Goal: Information Seeking & Learning: Check status

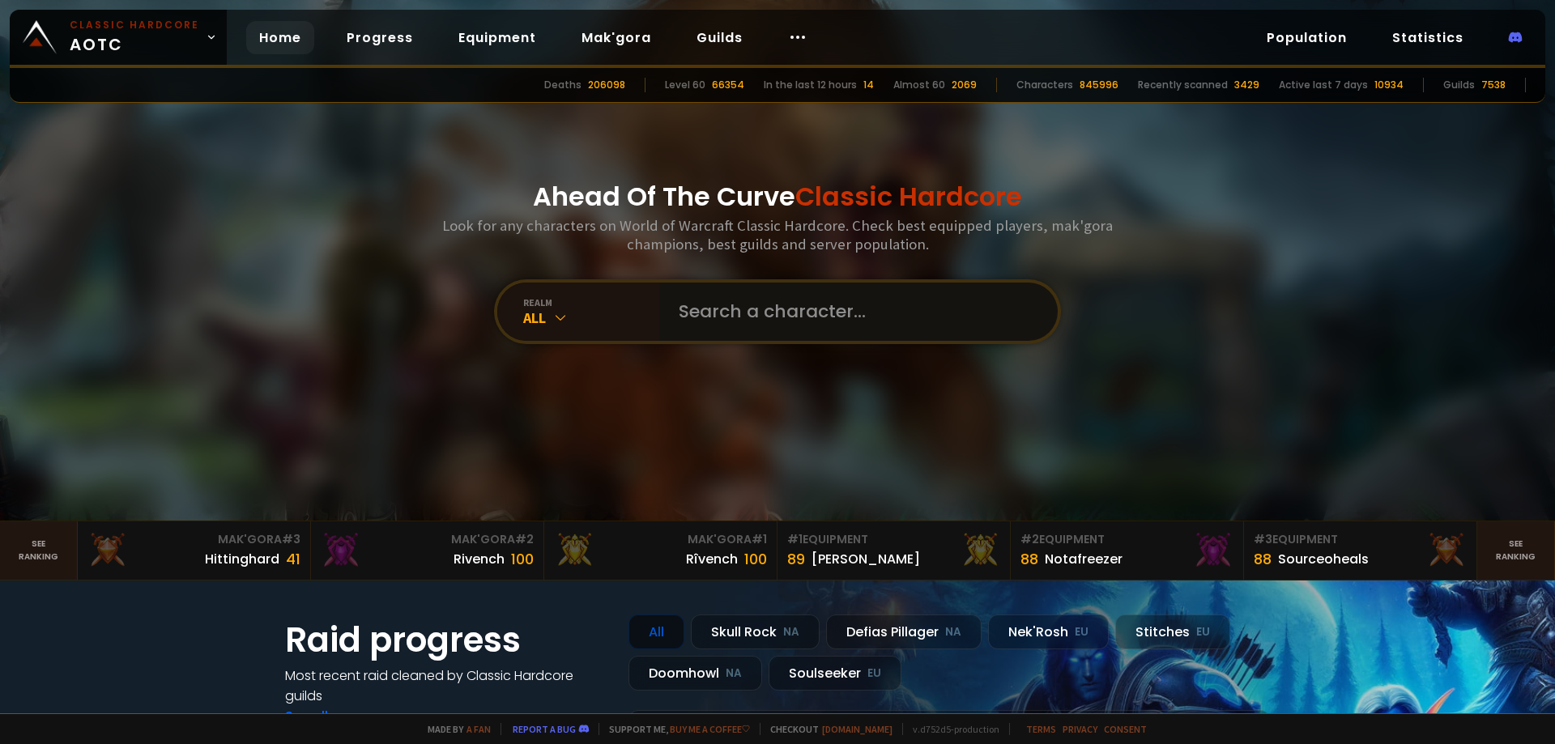
paste input "Axeldar"
type input "Axeldar"
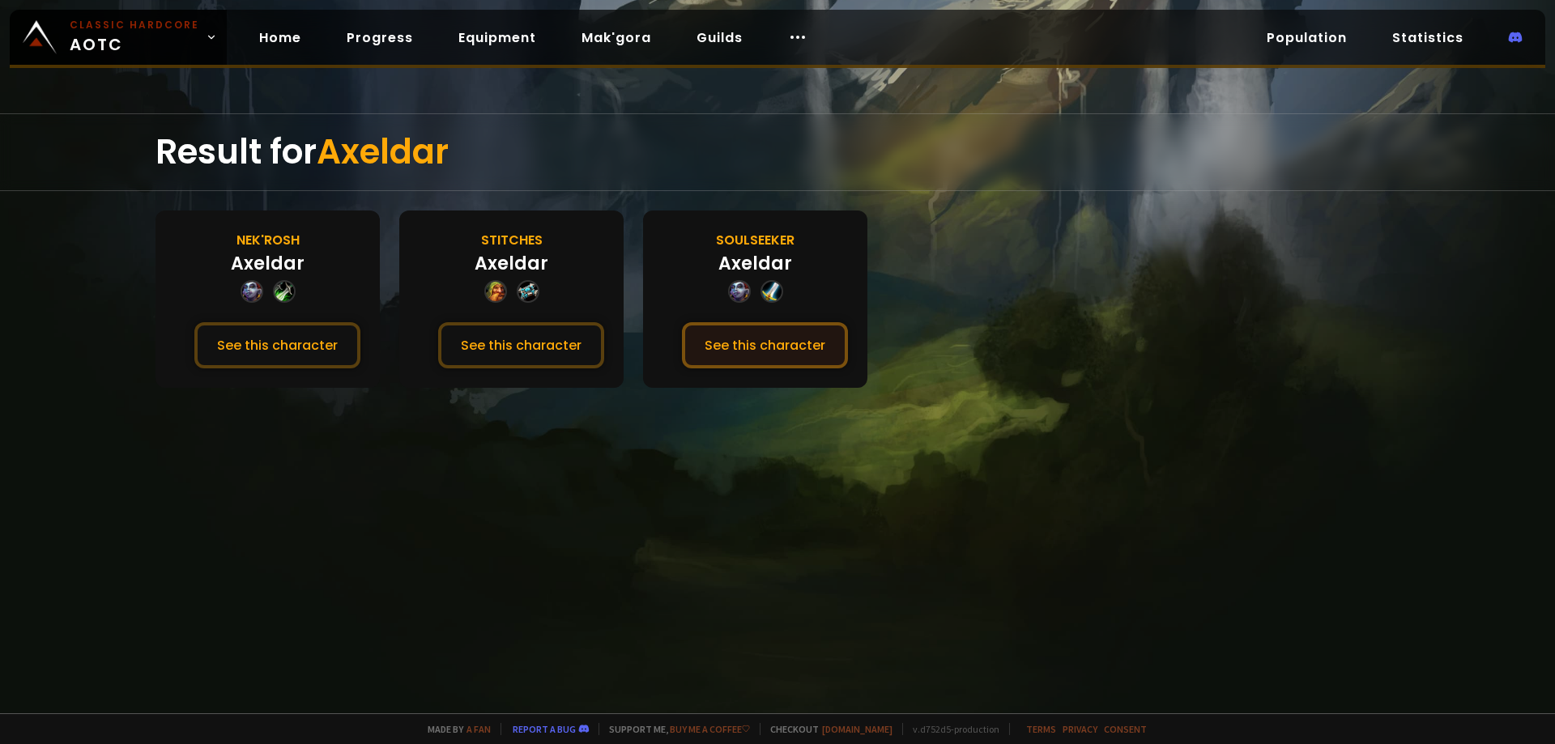
click at [780, 339] on button "See this character" at bounding box center [765, 345] width 166 height 46
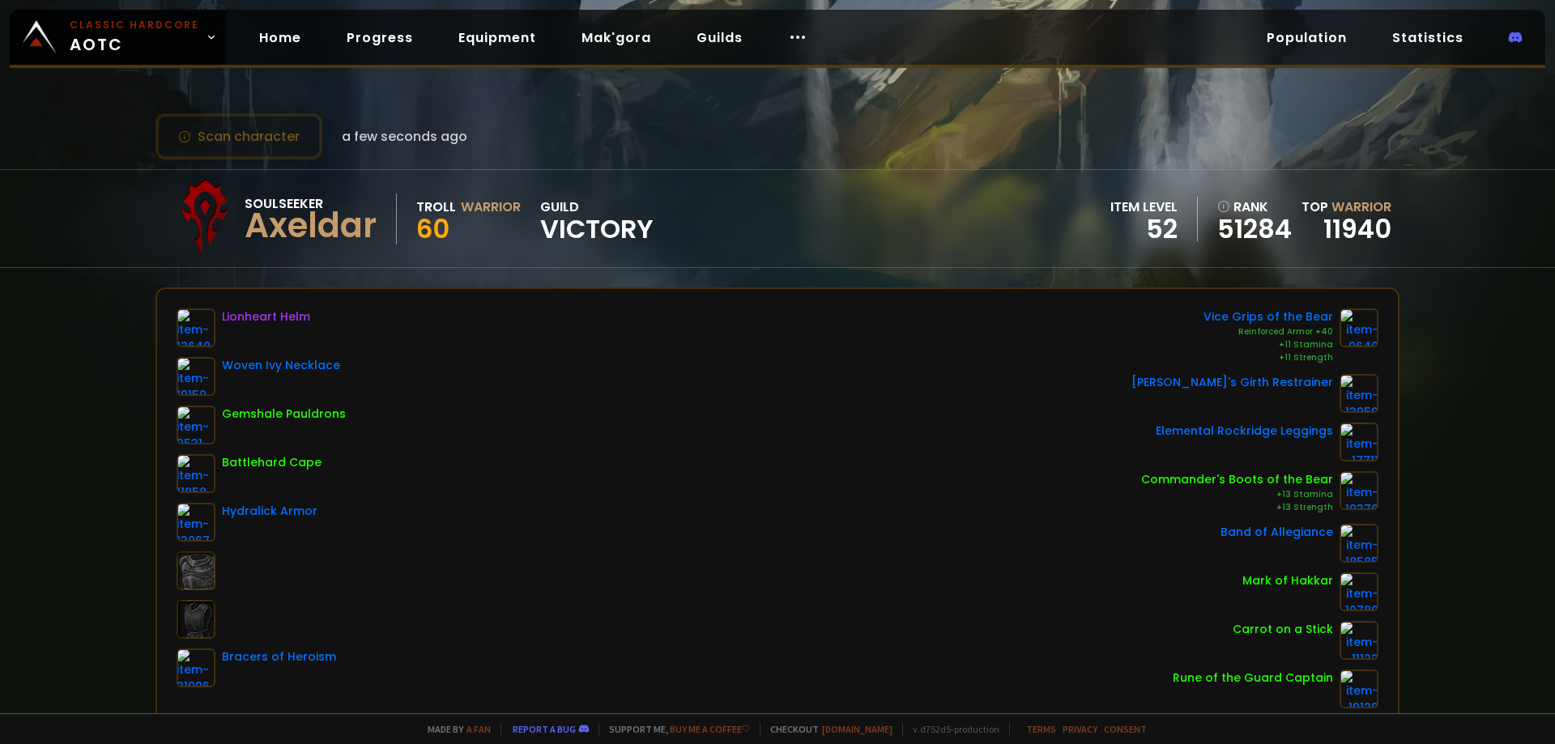
drag, startPoint x: 441, startPoint y: 121, endPoint x: 454, endPoint y: 127, distance: 15.2
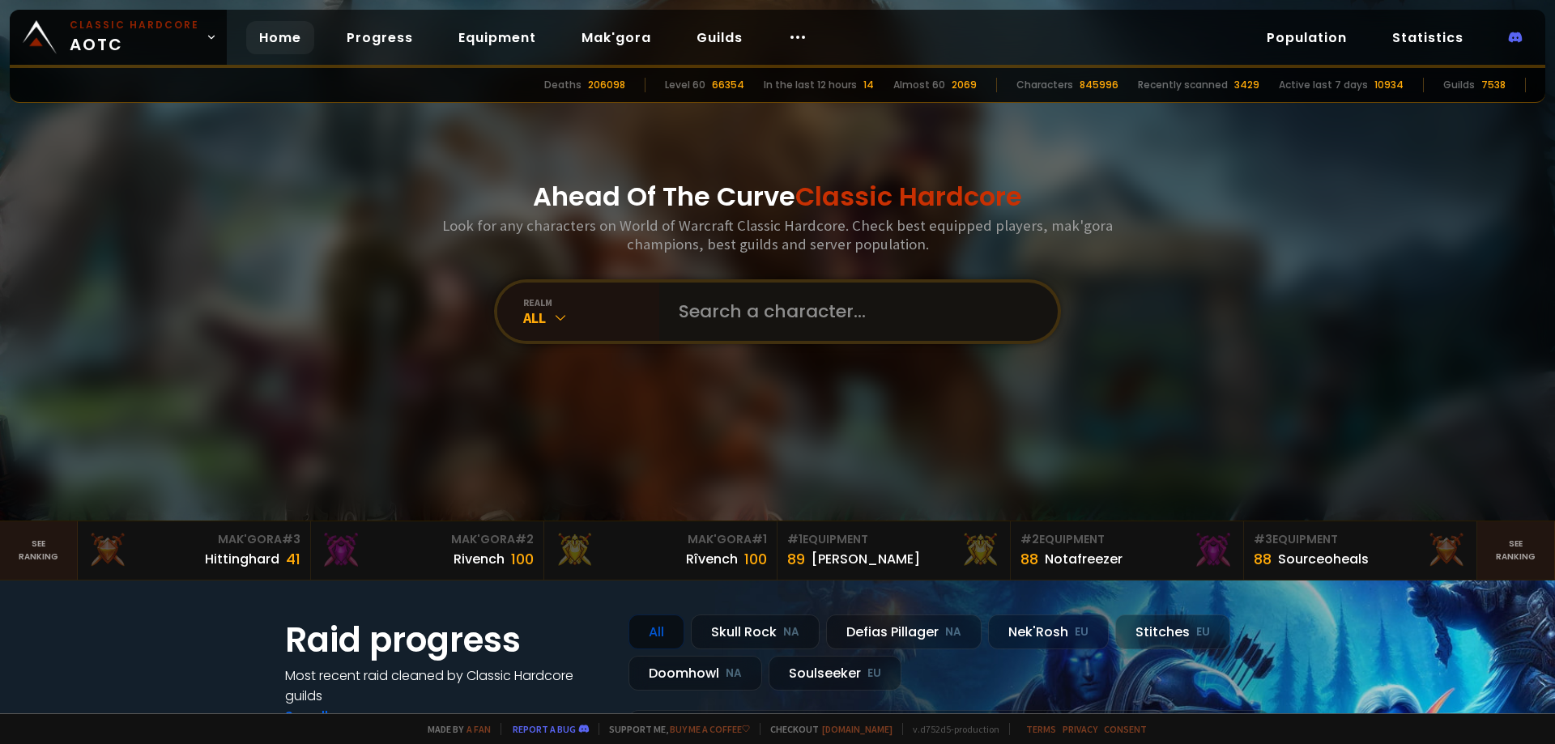
click at [689, 302] on input "text" at bounding box center [853, 312] width 369 height 58
paste input "Qivinsintiri"
type input "Qivinsintiri"
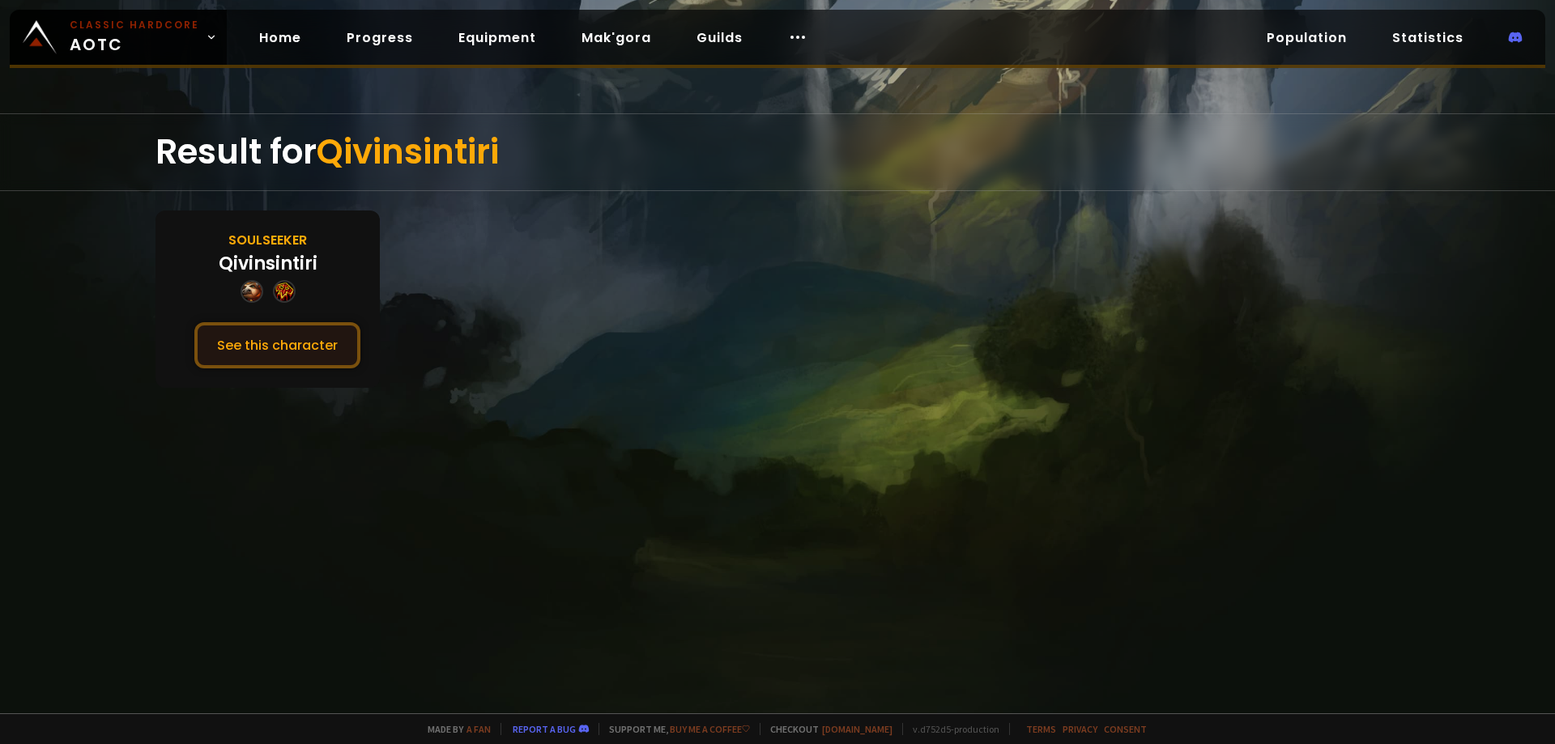
click at [265, 339] on button "See this character" at bounding box center [277, 345] width 166 height 46
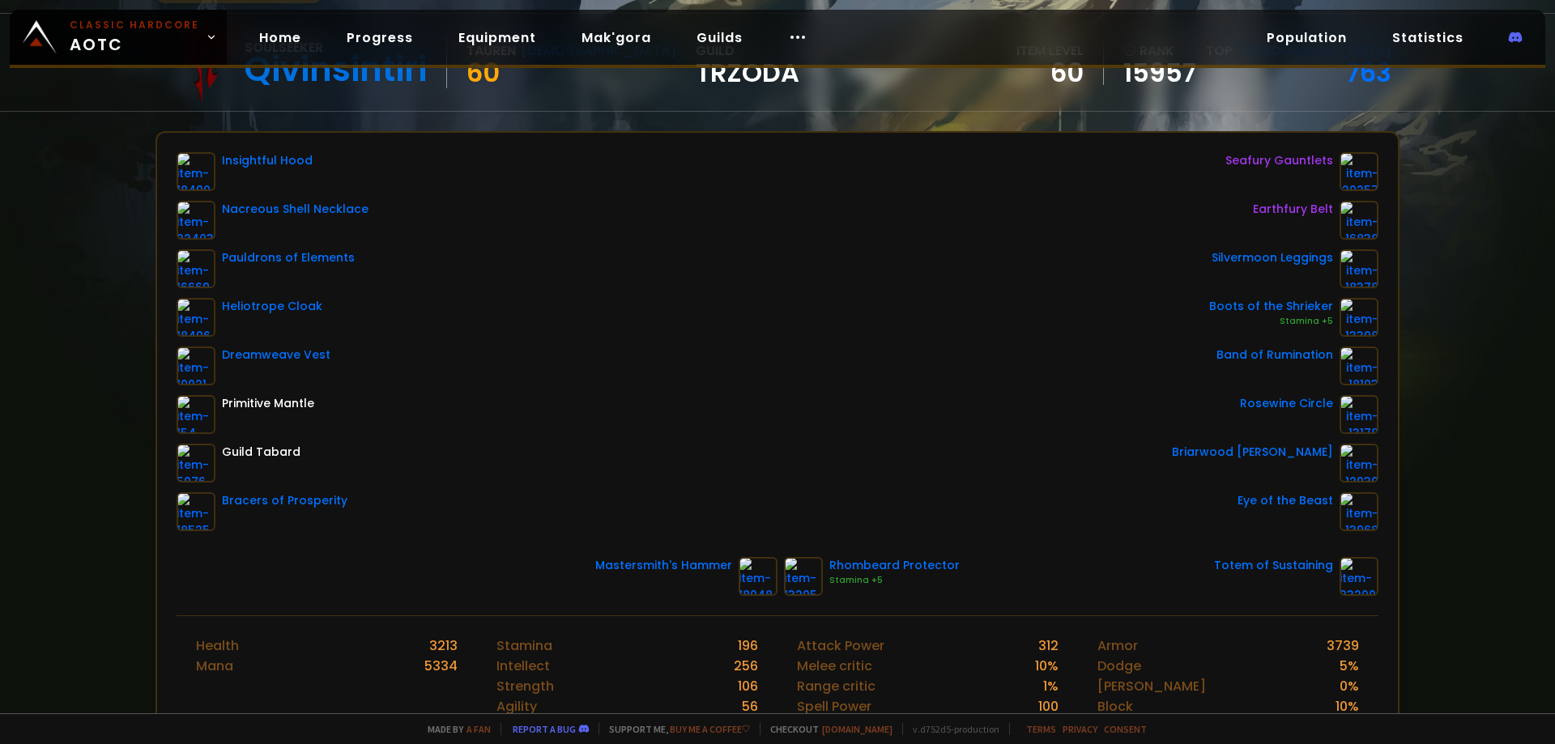
scroll to position [162, 0]
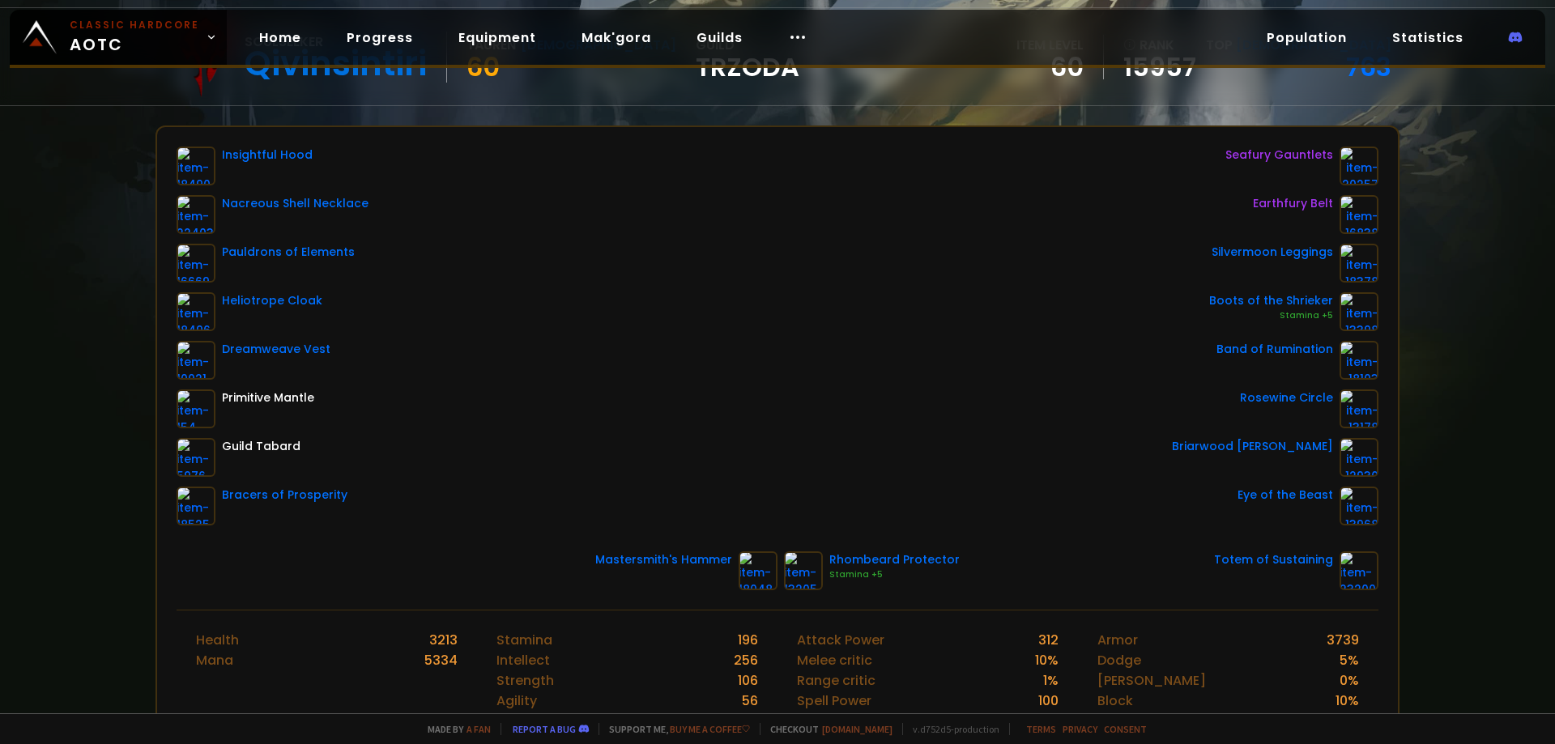
drag, startPoint x: 667, startPoint y: 342, endPoint x: 675, endPoint y: 333, distance: 11.5
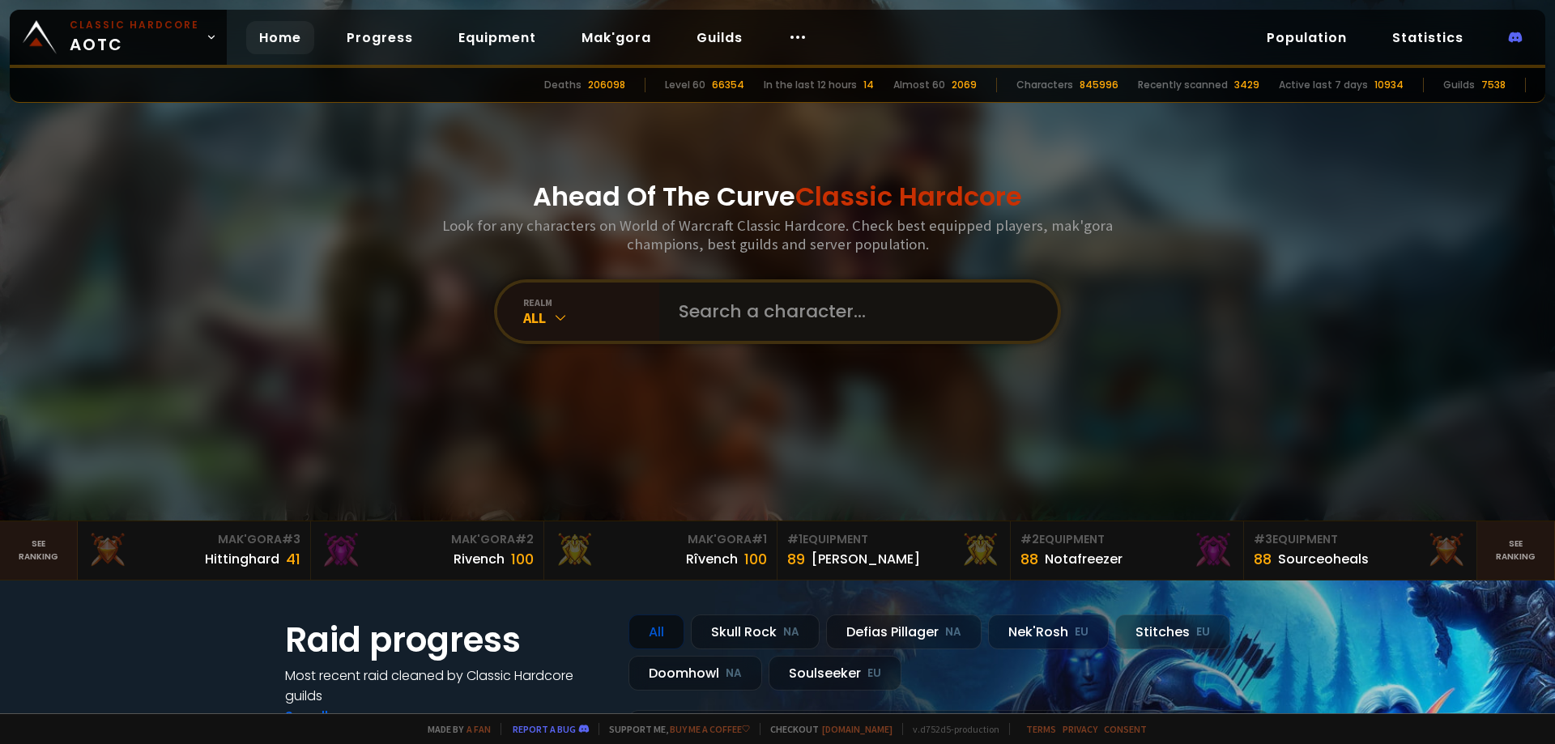
click at [748, 330] on input "text" at bounding box center [853, 312] width 369 height 58
paste input "Tali"
type input "Tali"
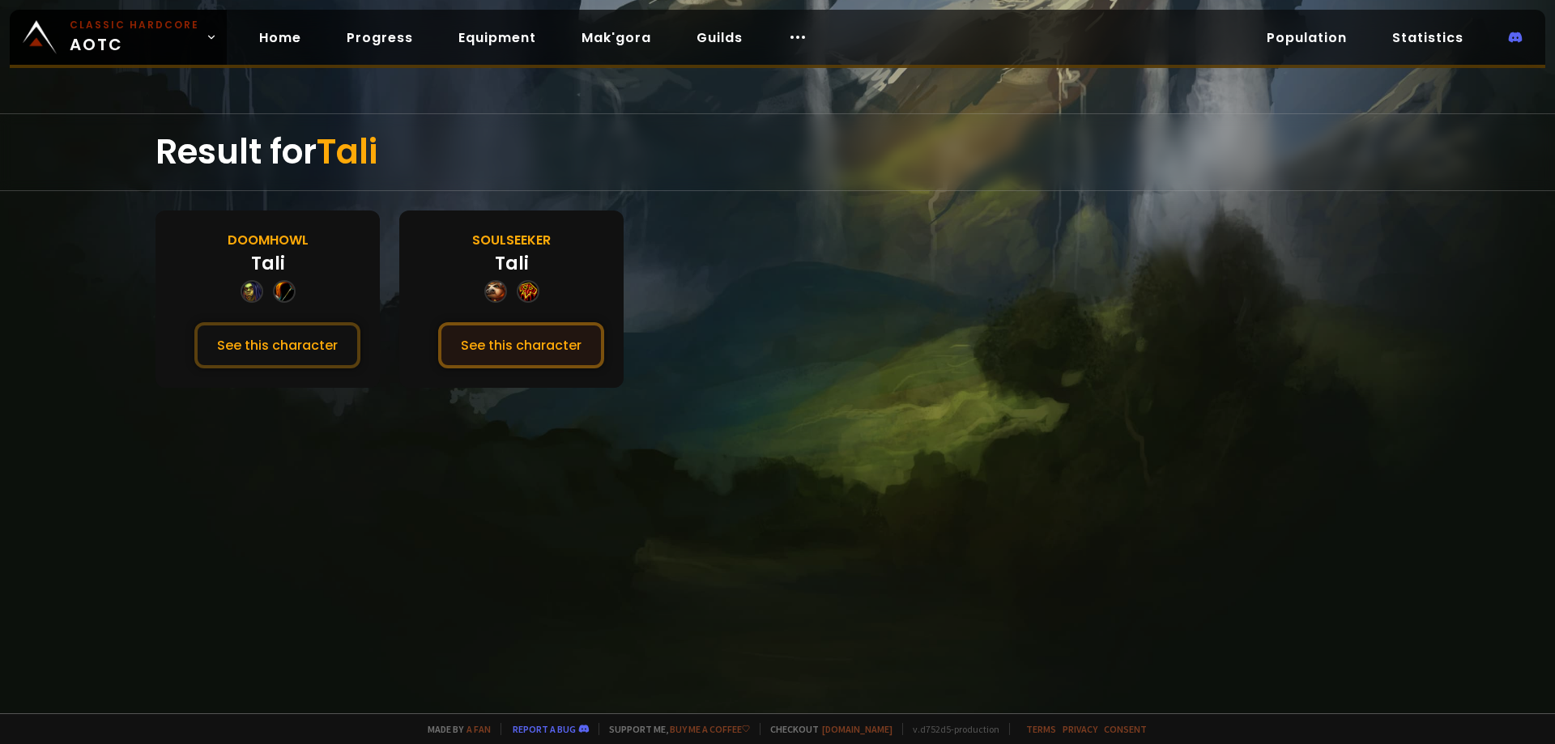
click at [549, 356] on button "See this character" at bounding box center [521, 345] width 166 height 46
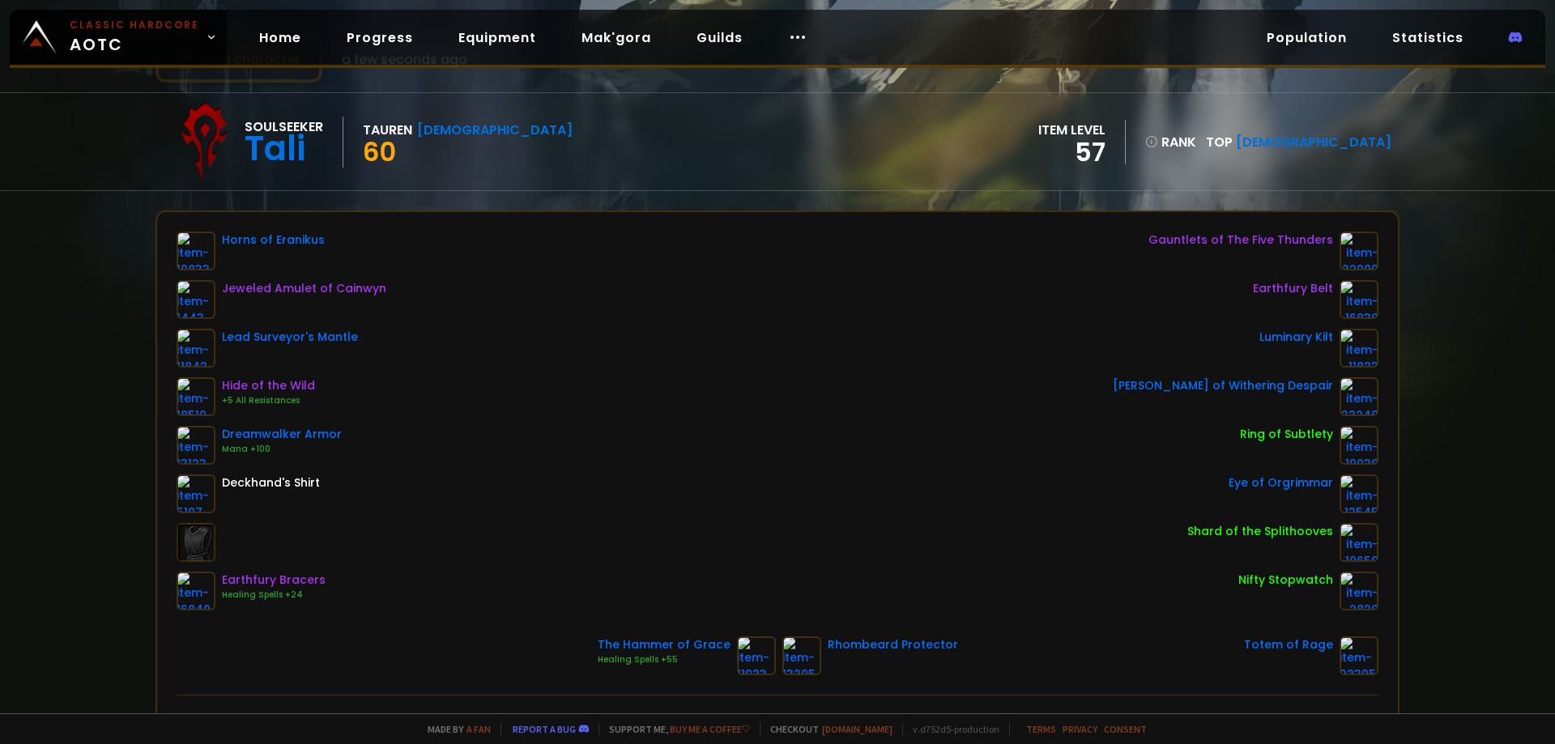
scroll to position [81, 0]
